Goal: Task Accomplishment & Management: Use online tool/utility

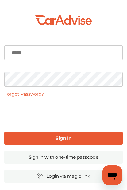
click at [81, 50] on input at bounding box center [63, 52] width 118 height 15
type input "**********"
click at [88, 142] on link "Sign In" at bounding box center [63, 138] width 118 height 13
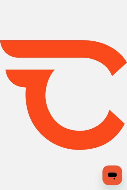
type input "*****"
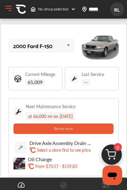
click at [63, 49] on icon at bounding box center [68, 45] width 10 height 13
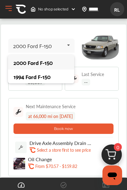
click at [42, 73] on div "1994 Ford F-150" at bounding box center [40, 76] width 55 height 6
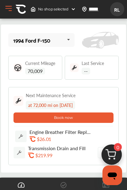
click at [12, 11] on button "Open Menu" at bounding box center [8, 8] width 9 height 9
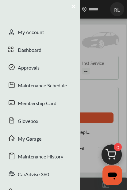
click at [116, 30] on div at bounding box center [63, 95] width 127 height 190
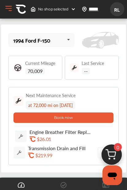
click at [21, 6] on img at bounding box center [21, 9] width 10 height 10
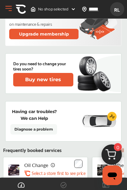
scroll to position [319, 0]
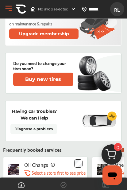
click at [43, 130] on link "Diagnose a problem" at bounding box center [33, 129] width 47 height 10
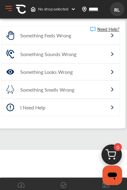
click at [21, 109] on div "I Need Help" at bounding box center [57, 107] width 74 height 7
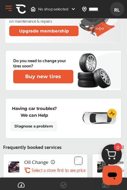
scroll to position [322, 0]
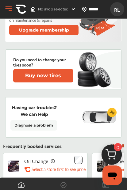
click at [32, 122] on link "Diagnose a problem" at bounding box center [33, 125] width 47 height 10
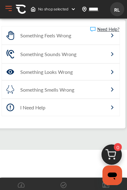
click at [22, 104] on div "I Need Help" at bounding box center [57, 107] width 74 height 7
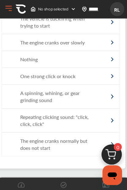
scroll to position [22, 0]
